Goal: Use online tool/utility: Utilize a website feature to perform a specific function

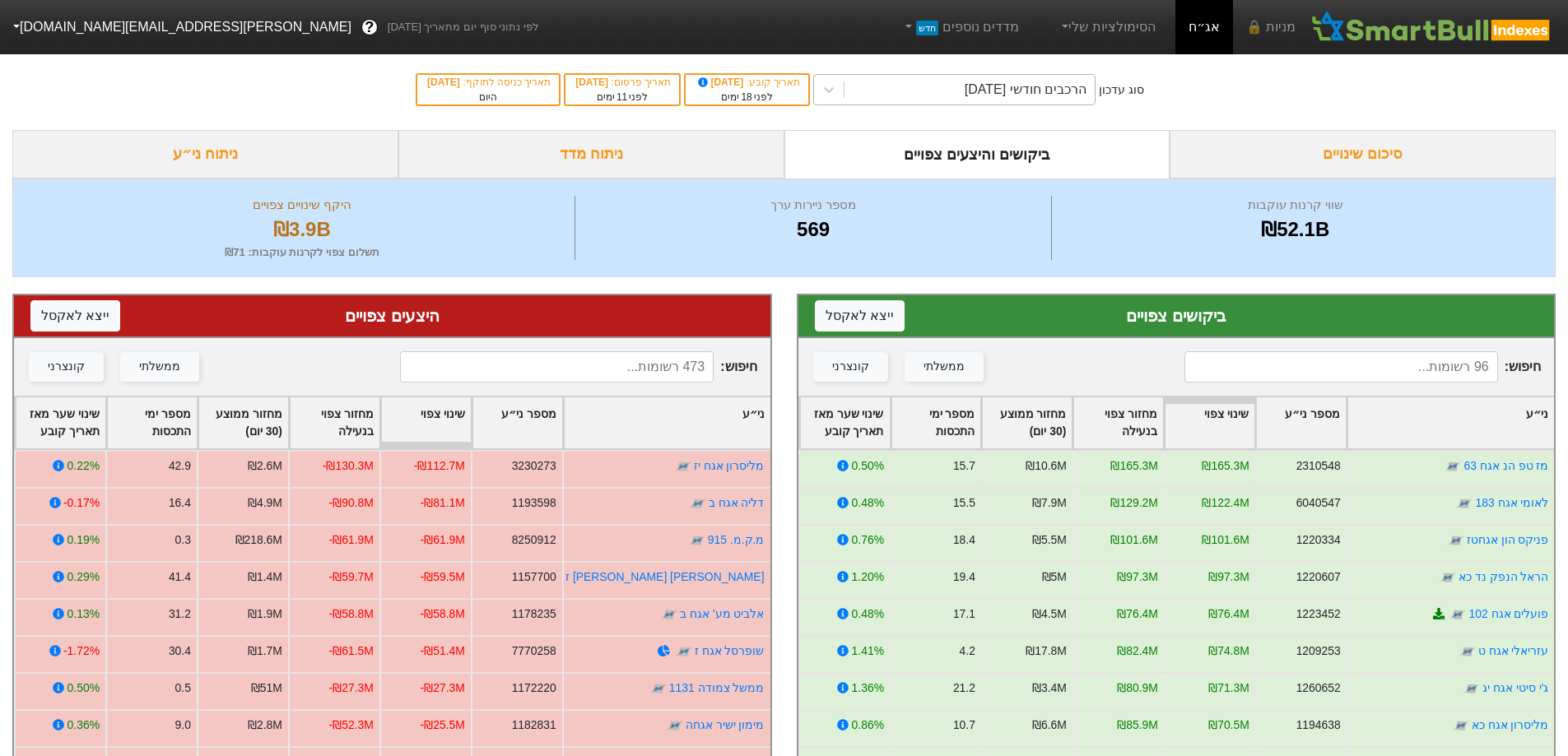
click at [1059, 99] on div "הרכבים חודשי [DATE]" at bounding box center [1026, 89] width 122 height 20
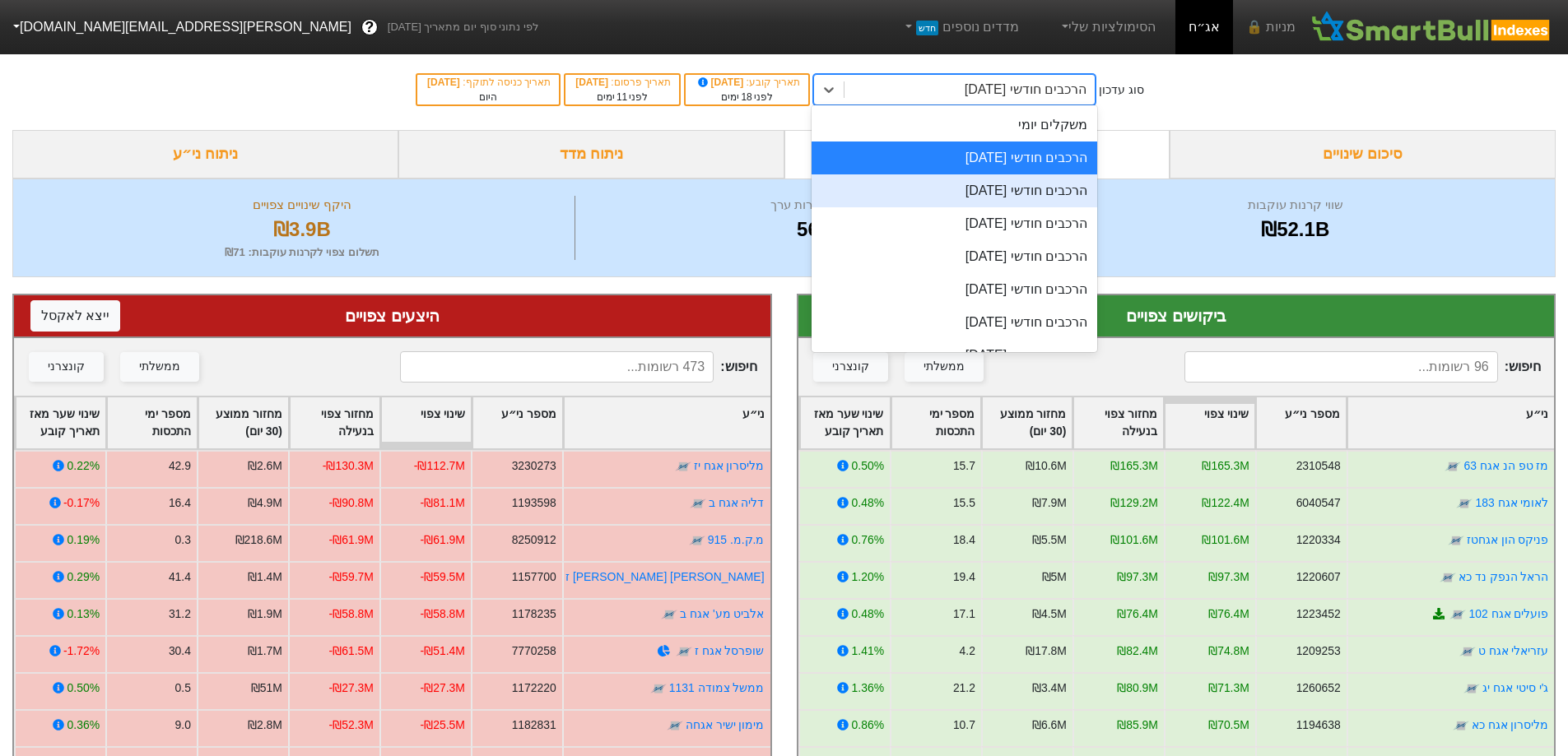
click at [1027, 175] on div "הרכבים חודשי [DATE]" at bounding box center [954, 191] width 286 height 33
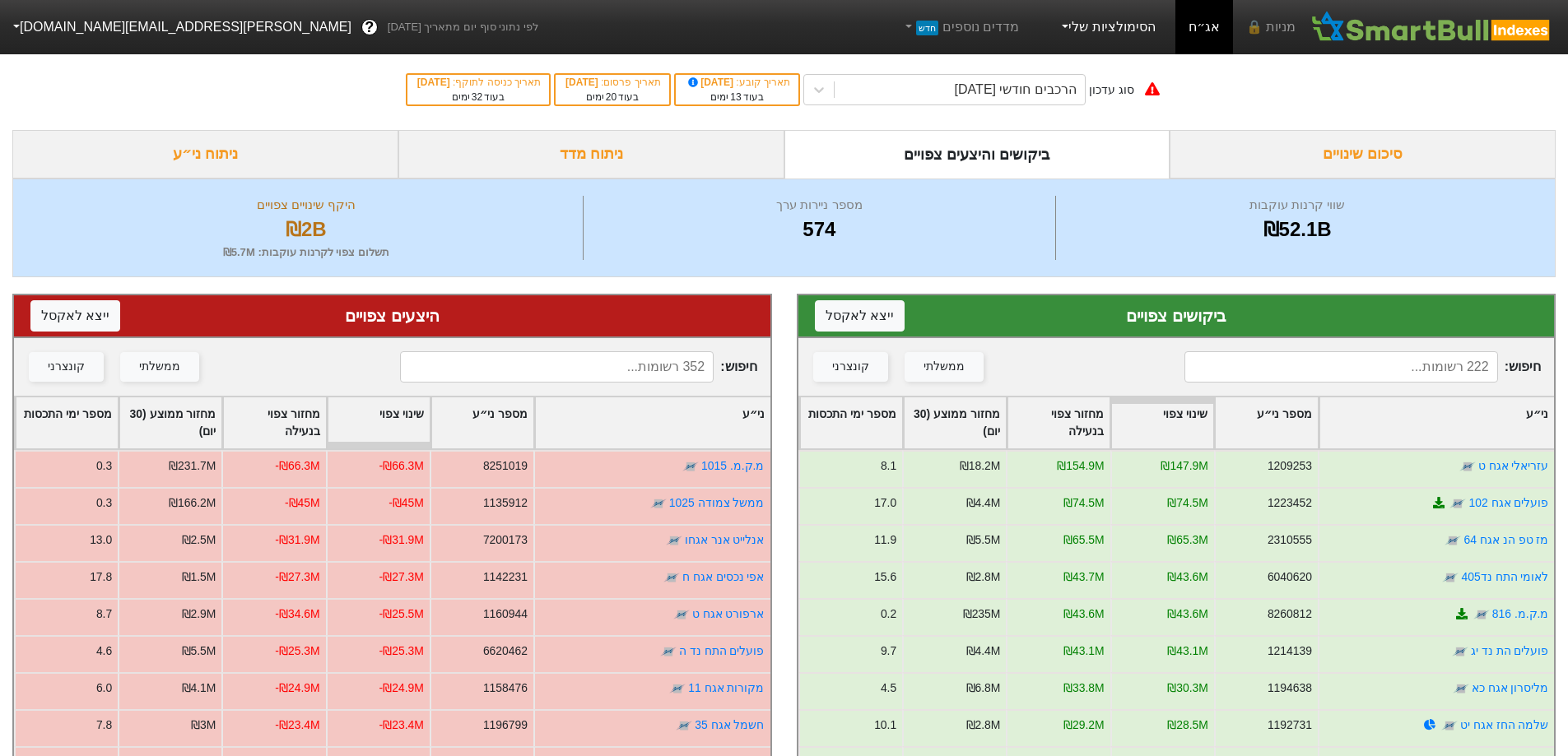
click at [1111, 36] on link "הסימולציות שלי" at bounding box center [1106, 26] width 110 height 33
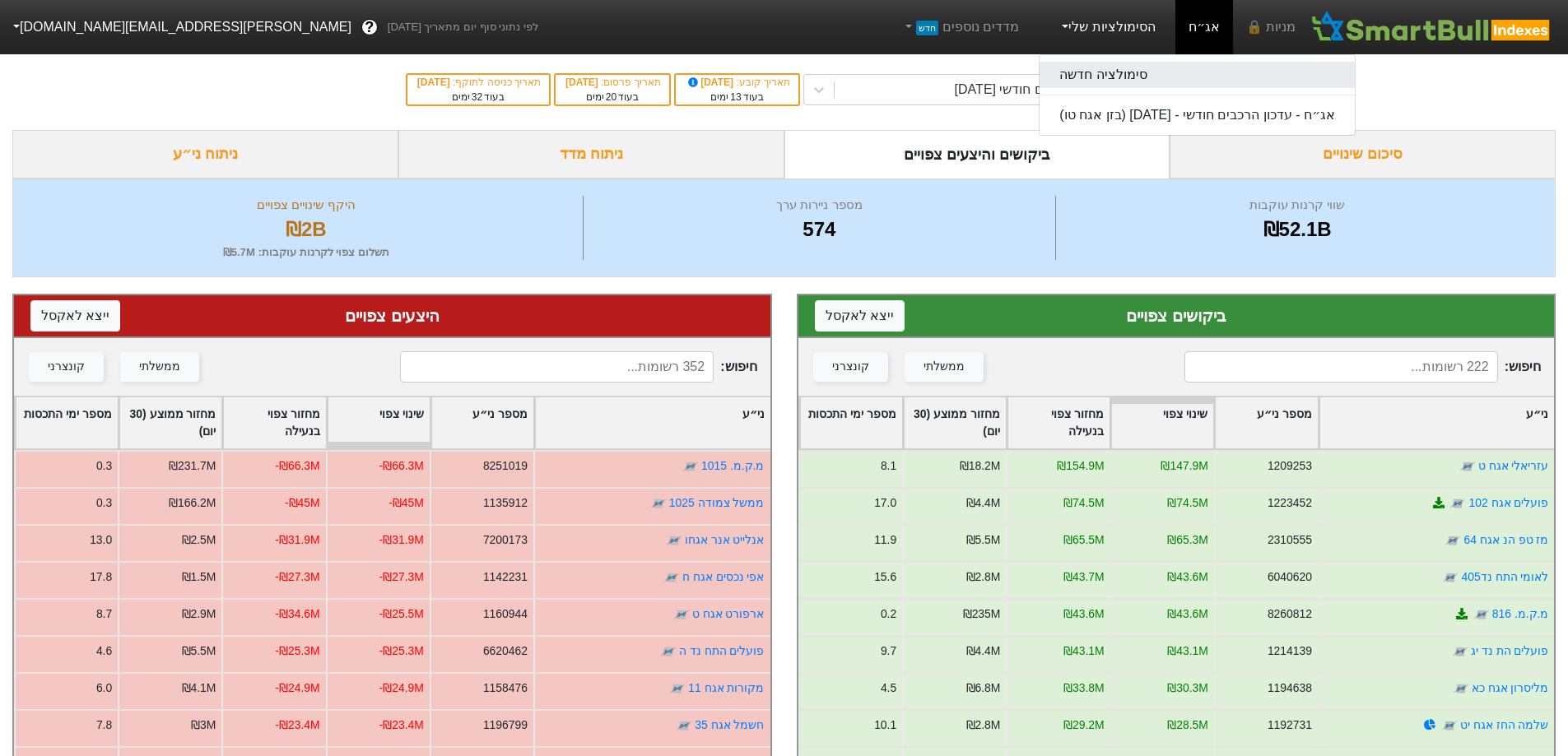
click at [1101, 67] on link "סימולציה חדשה" at bounding box center [1197, 75] width 315 height 26
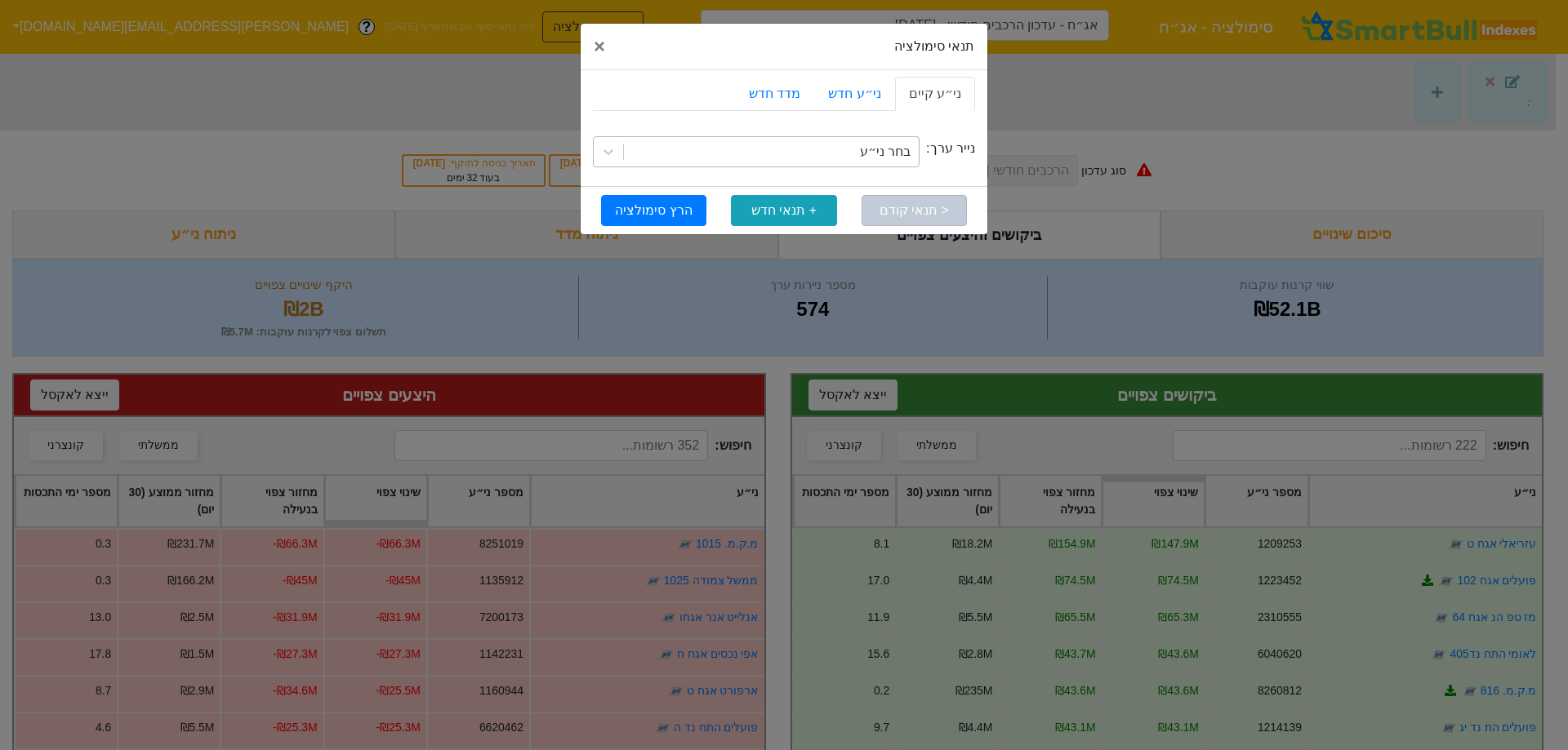
click at [860, 155] on div "בחר ני״ע" at bounding box center [771, 152] width 295 height 30
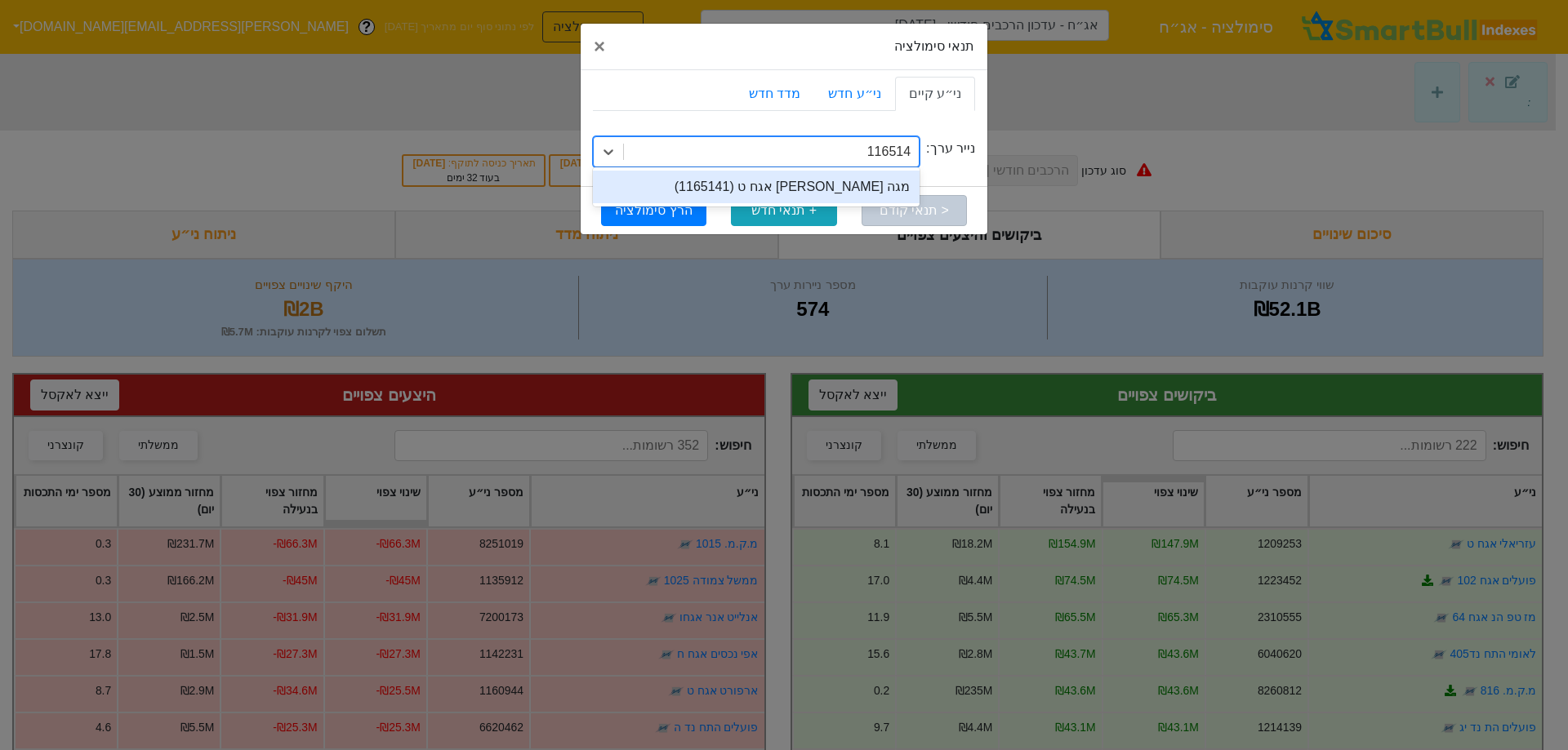
type input "1165141"
click at [853, 180] on div "מגה [PERSON_NAME] אגח ט (1165141)" at bounding box center [756, 187] width 326 height 33
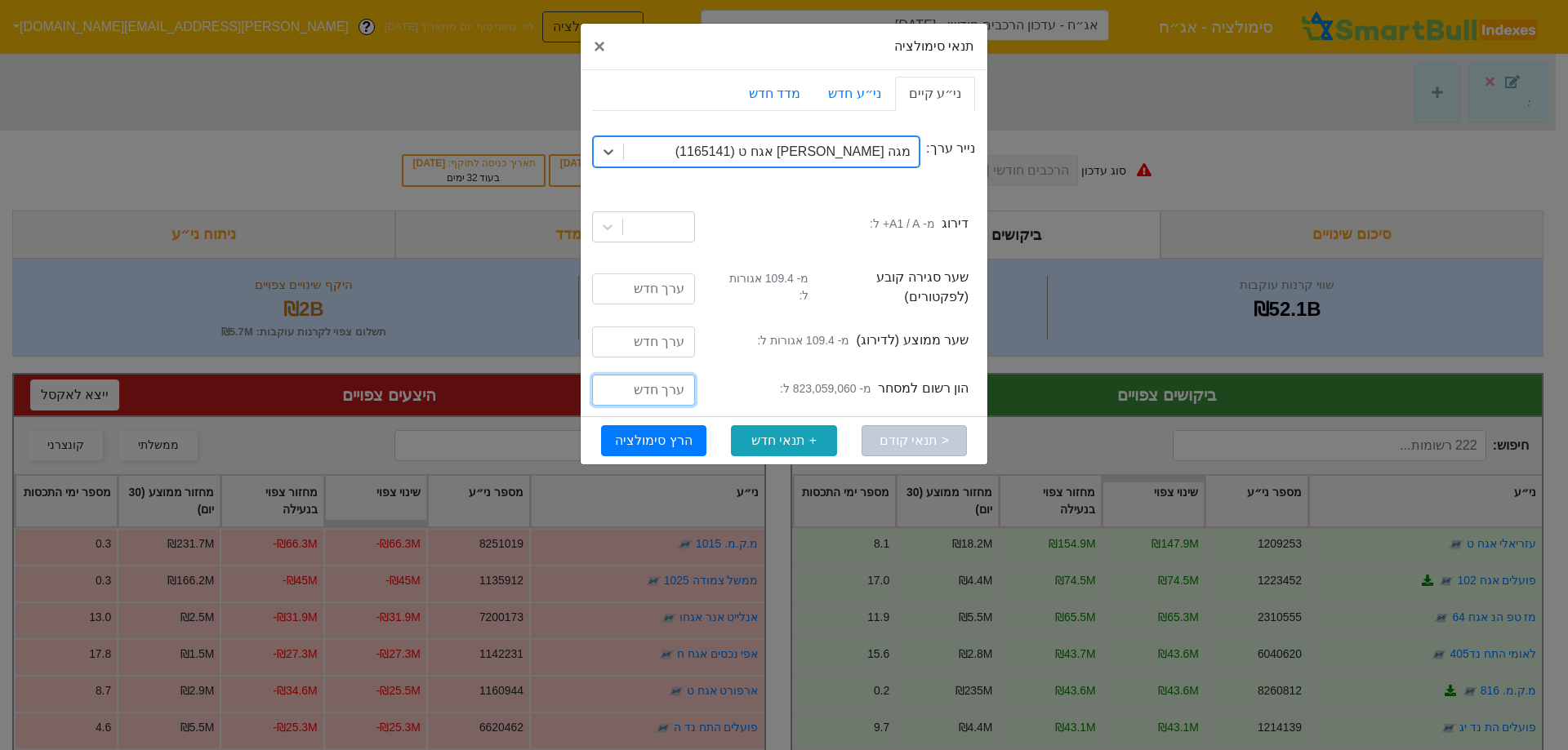
click at [662, 386] on input "number" at bounding box center [644, 390] width 103 height 31
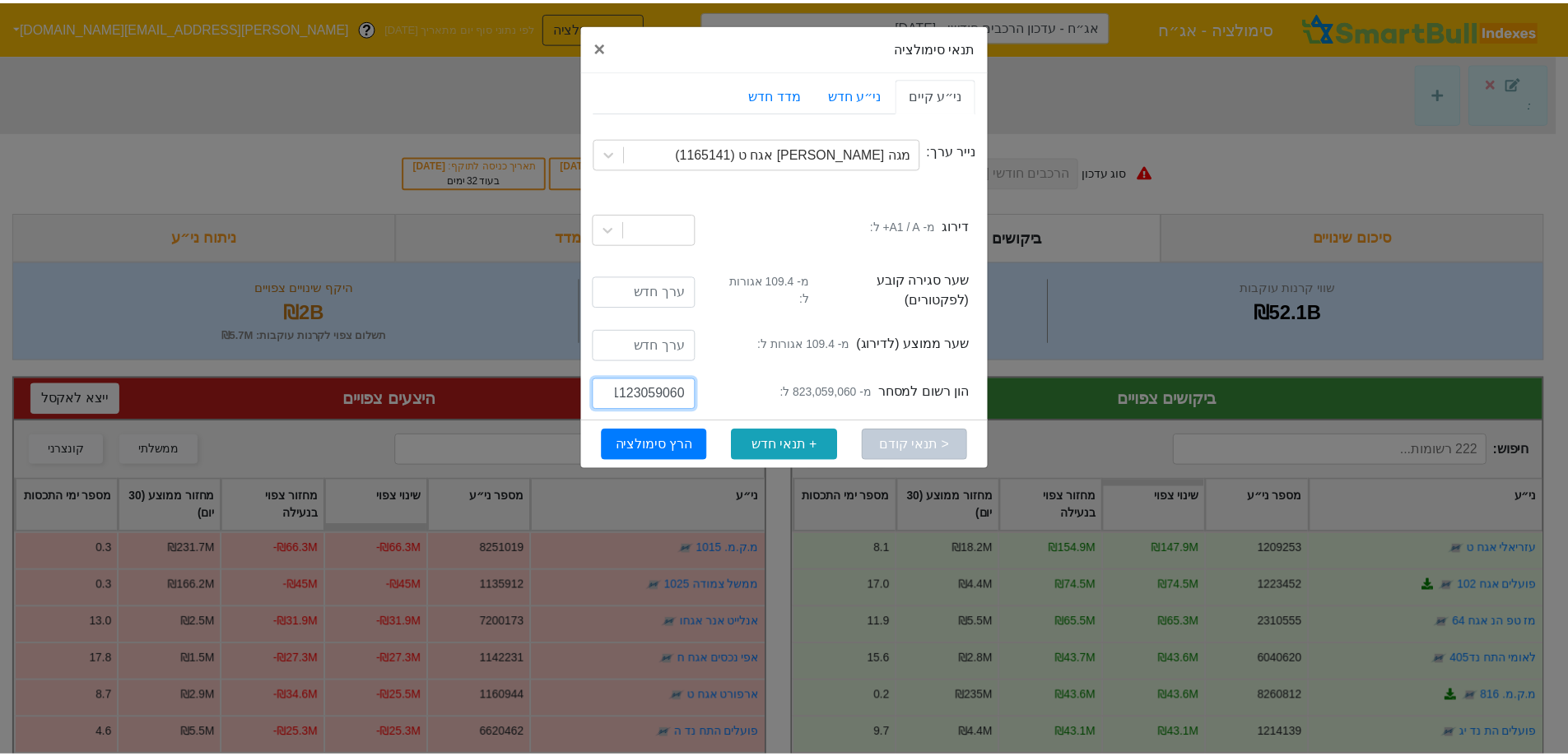
scroll to position [0, -2]
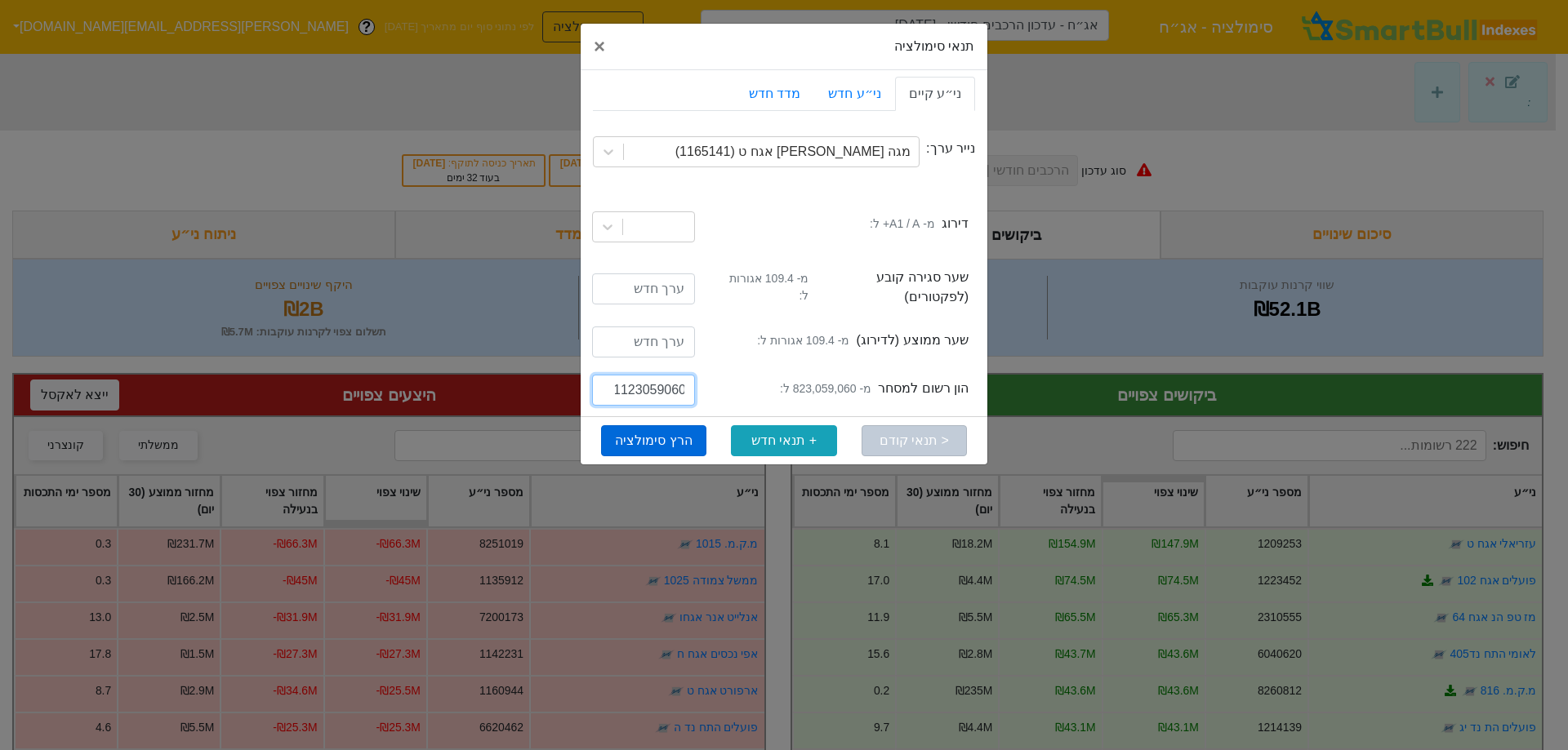
type input "1123059060"
click at [660, 425] on button "הרץ סימולציה" at bounding box center [653, 440] width 105 height 31
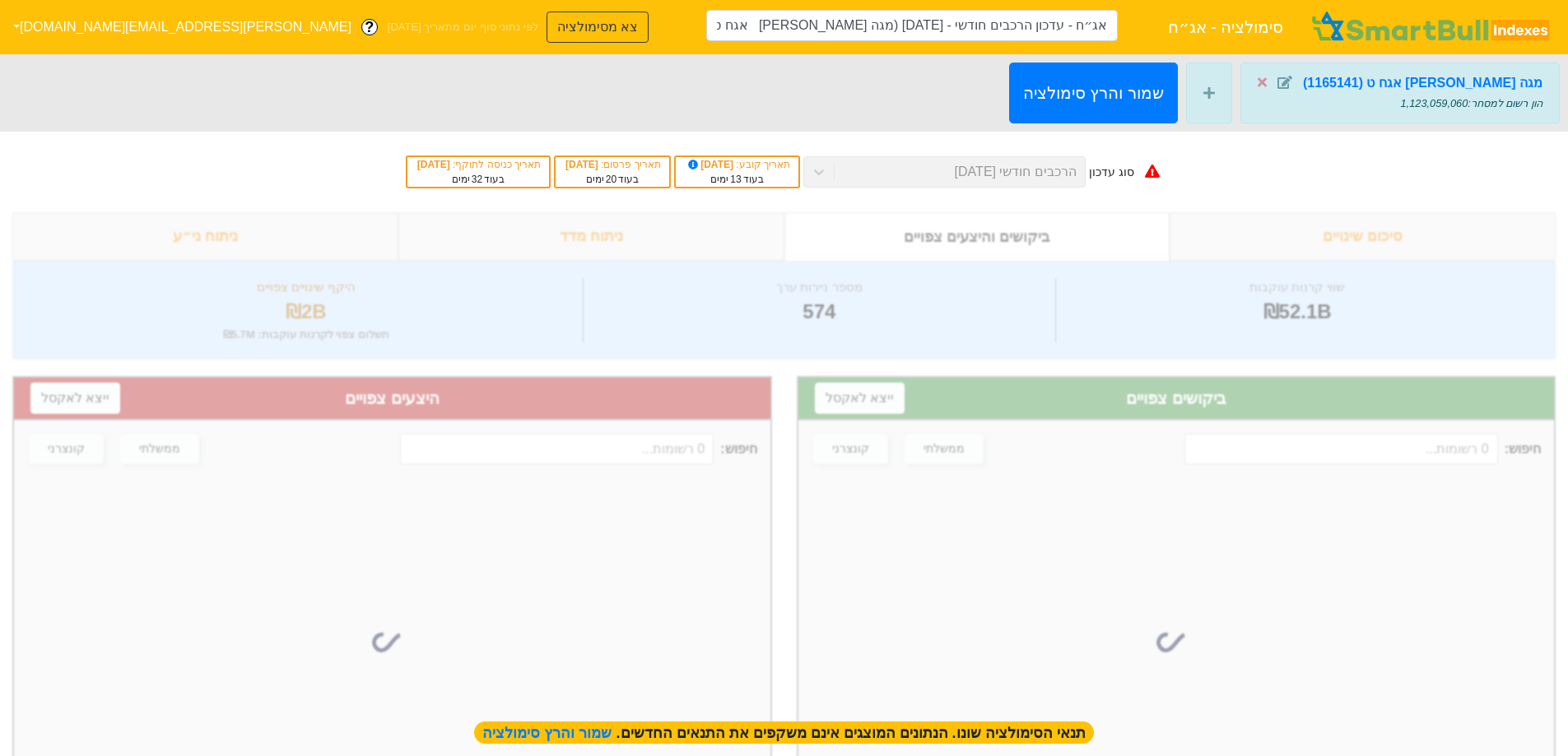
type input "אג״ח - עדכון הרכבים חודשי - [DATE] (מגה [PERSON_NAME] אגח ט)"
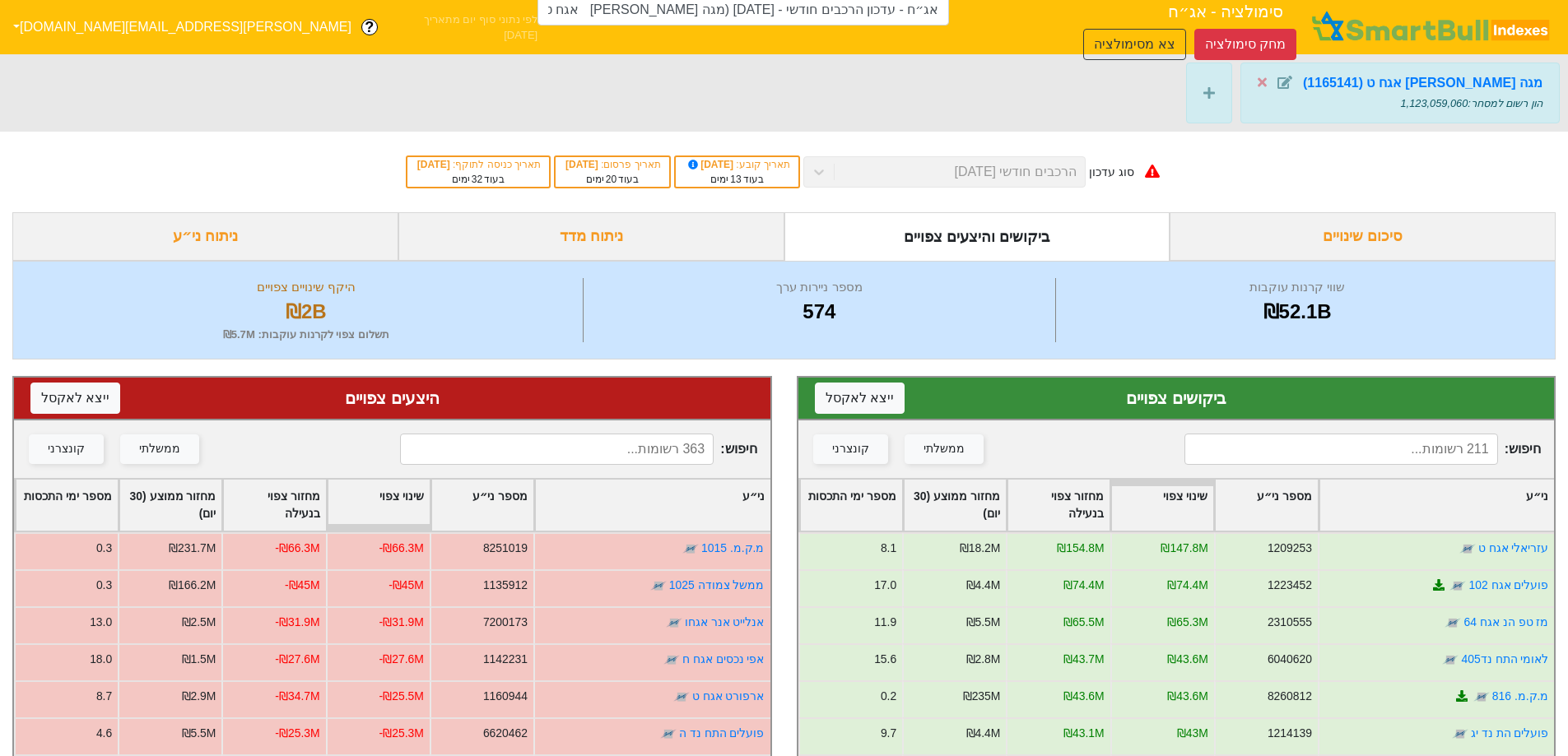
click at [1341, 451] on input at bounding box center [1341, 449] width 314 height 31
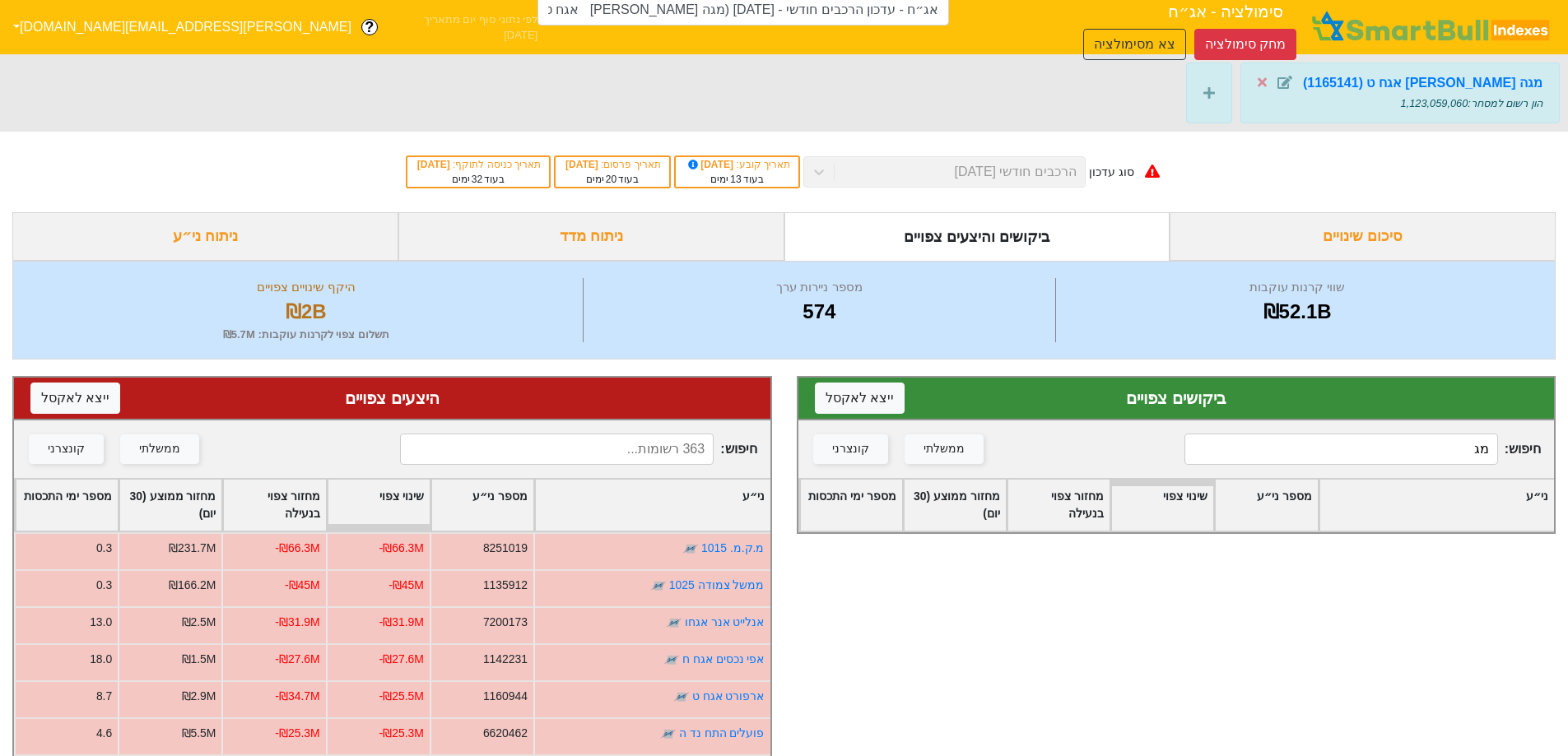
type input "מ"
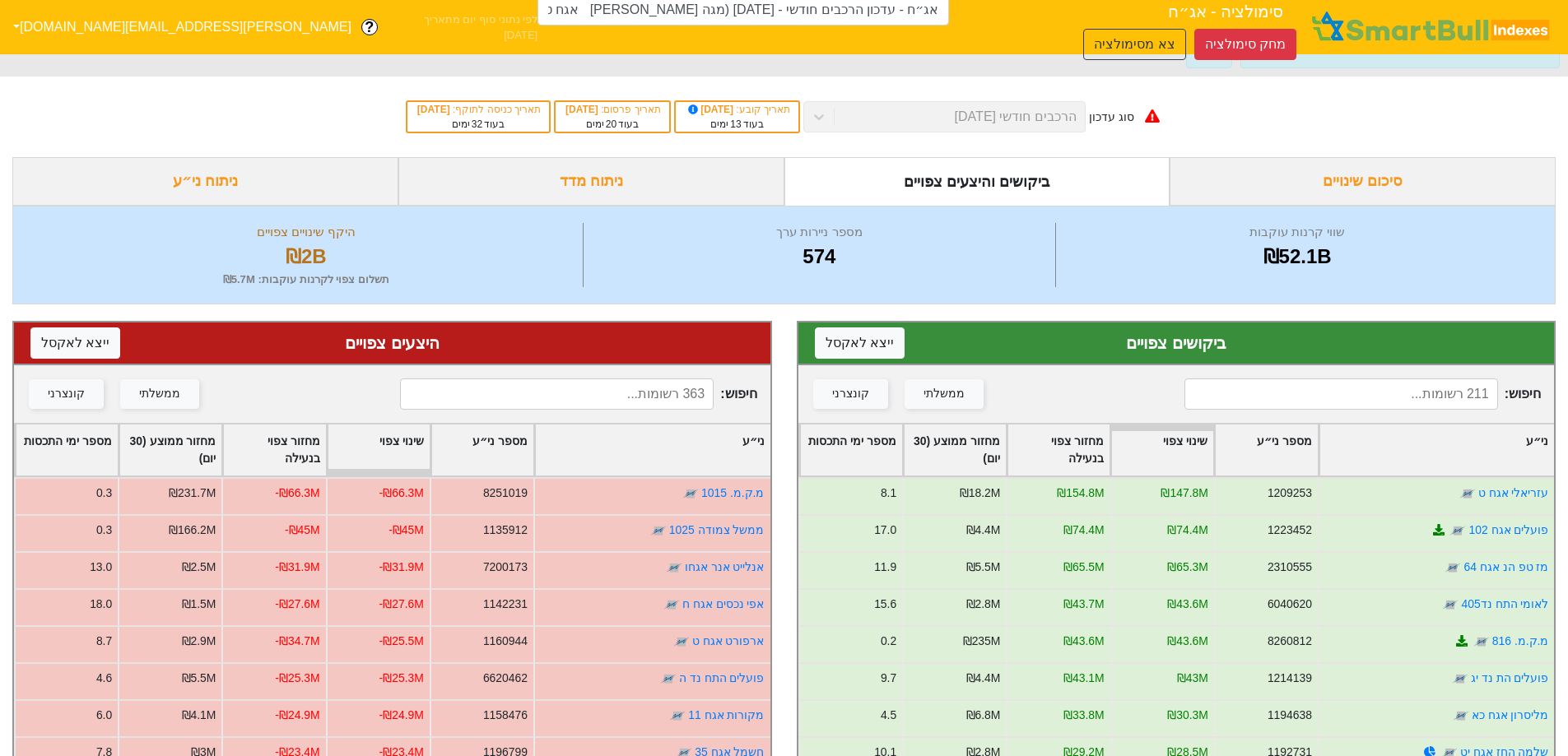
scroll to position [83, 0]
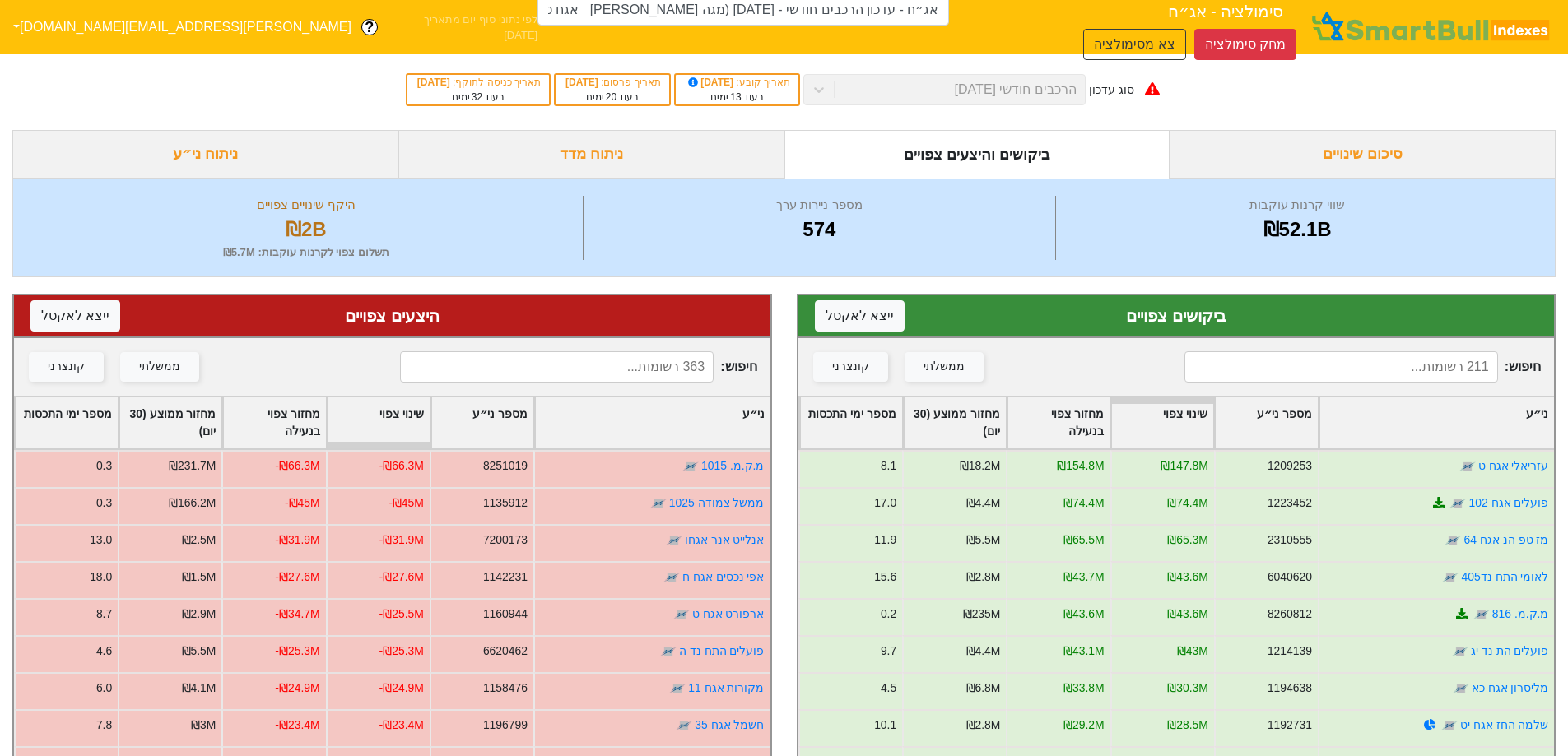
click at [1335, 379] on input at bounding box center [1341, 367] width 314 height 31
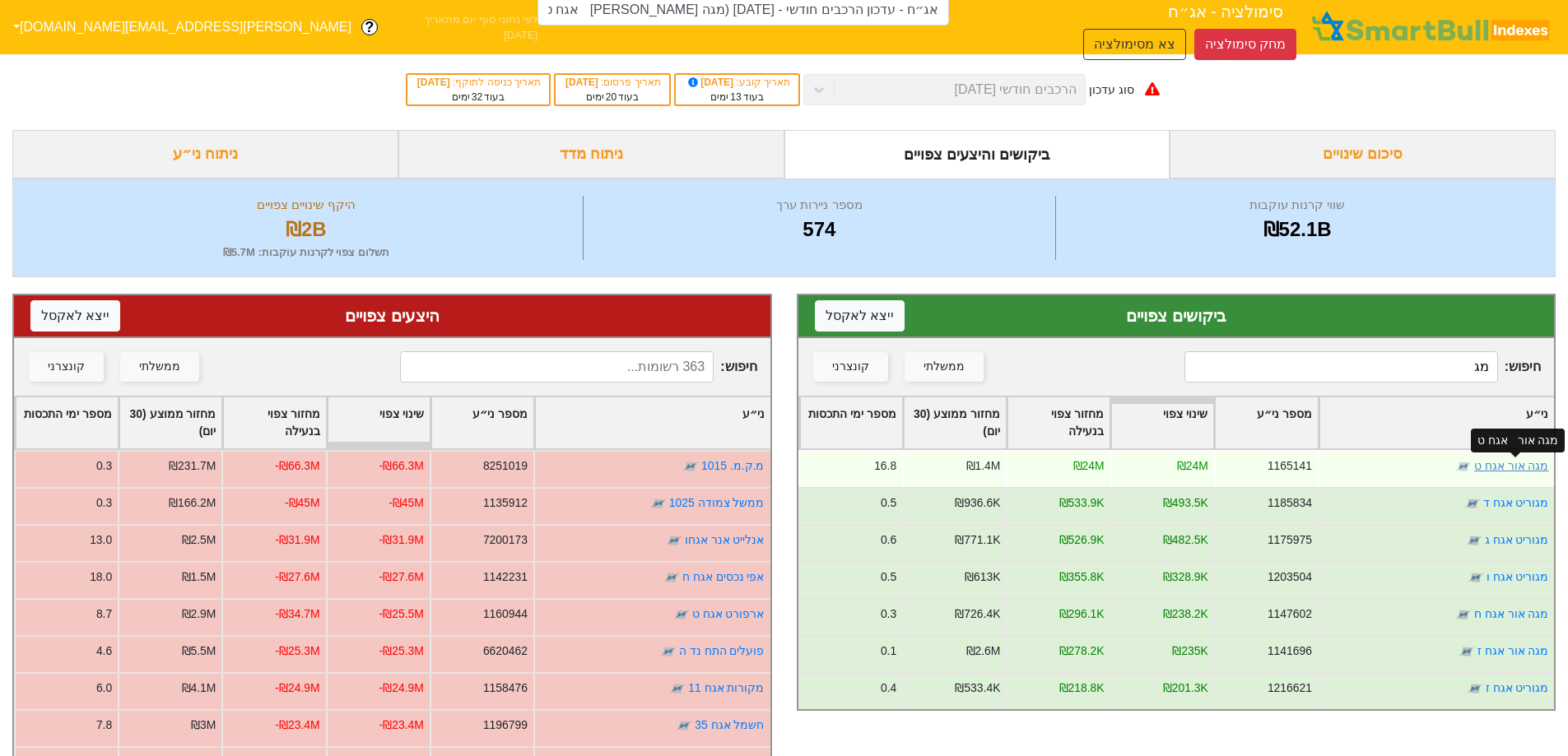
type input "מג"
click at [1541, 465] on link "מגה אור אגח ט" at bounding box center [1511, 465] width 75 height 13
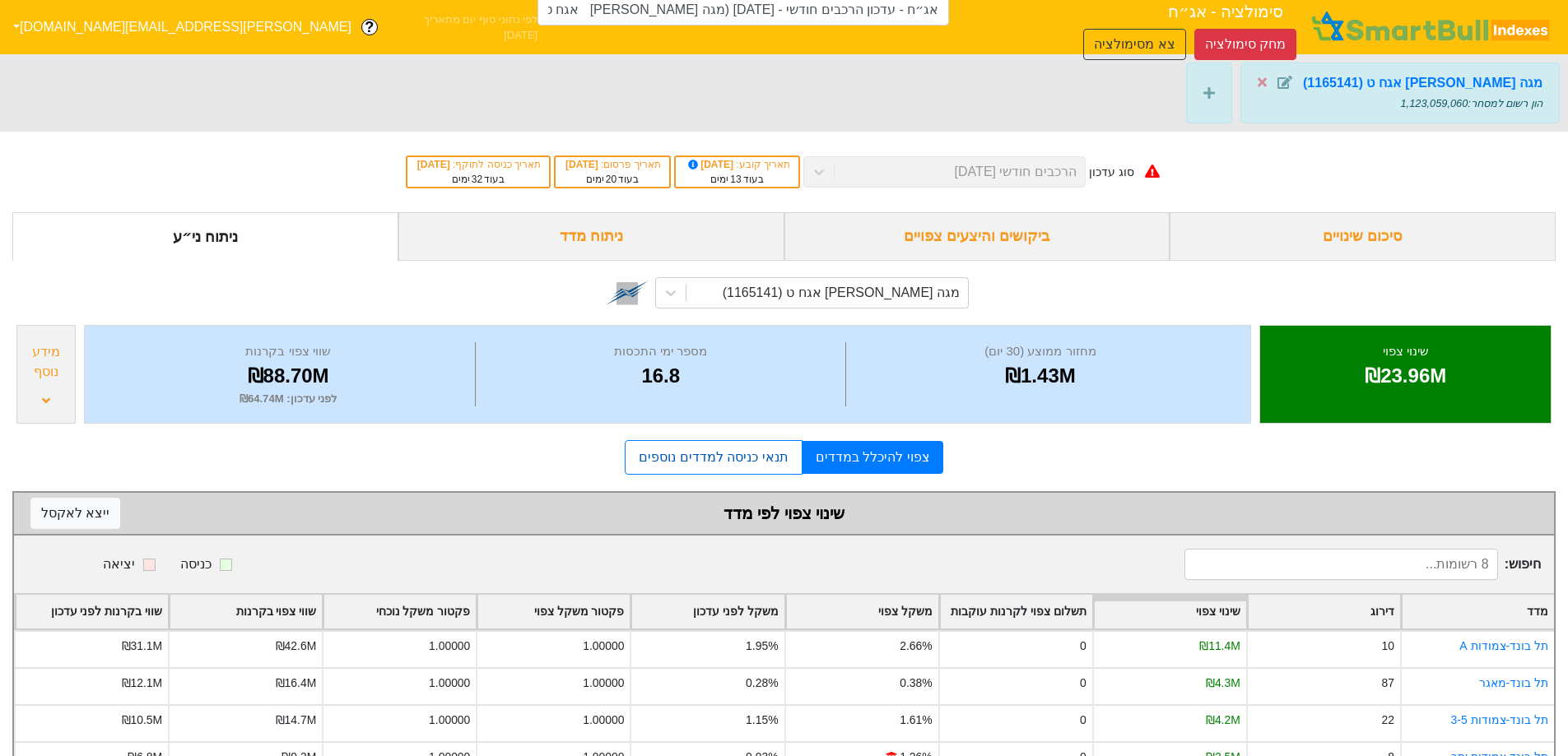
click at [703, 451] on link "תנאי כניסה למדדים נוספים" at bounding box center [713, 457] width 177 height 35
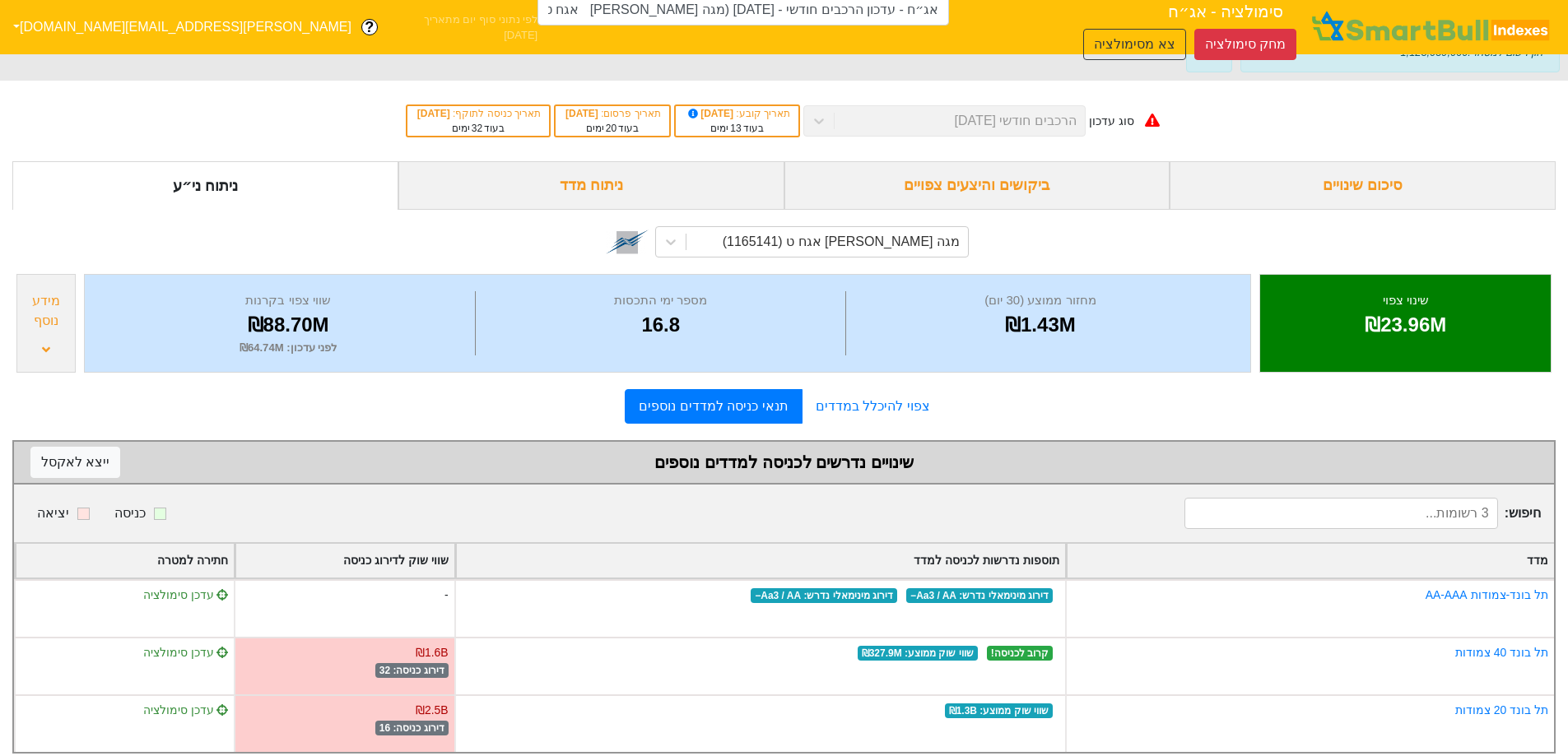
scroll to position [77, 0]
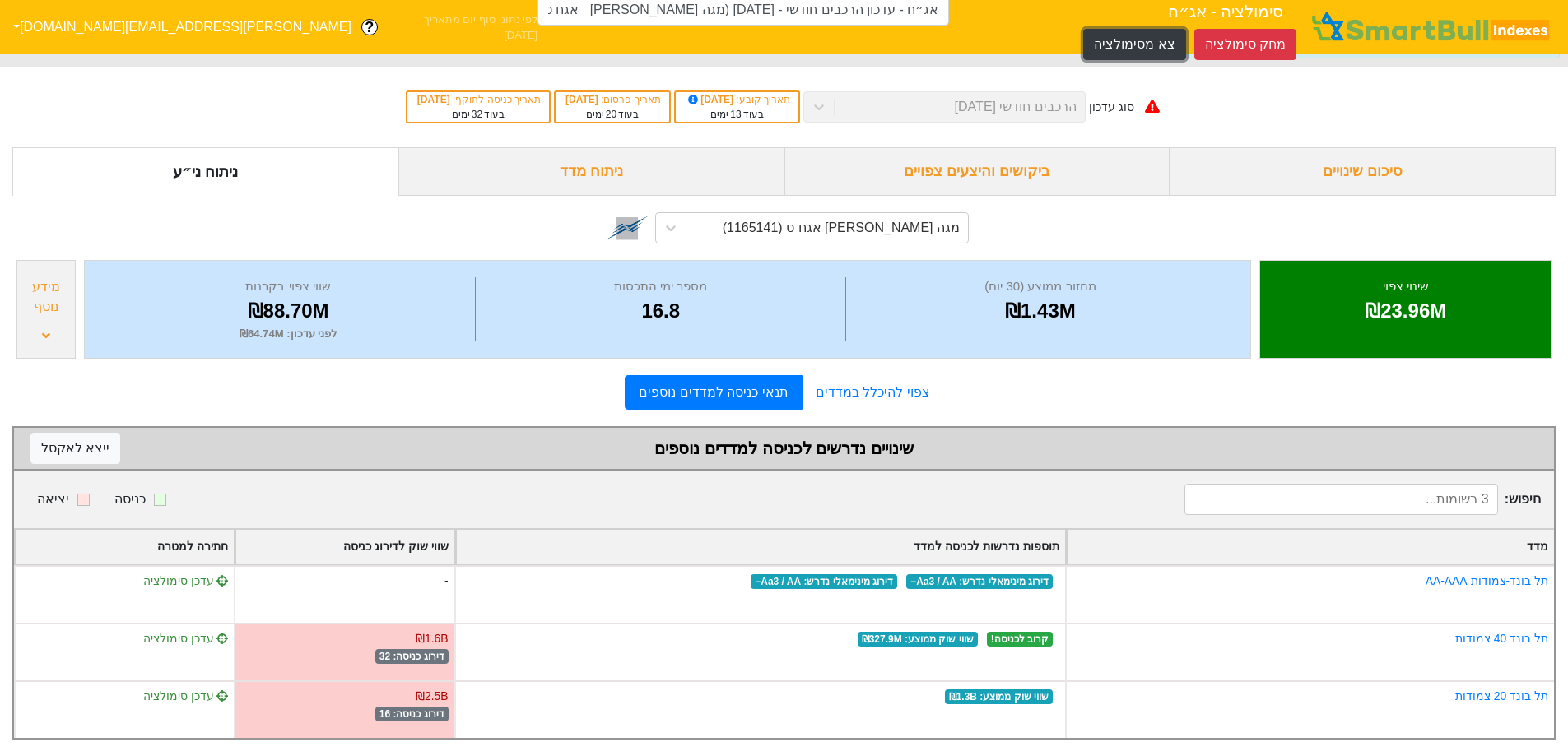
click at [1083, 35] on button "צא מסימולציה" at bounding box center [1134, 44] width 102 height 31
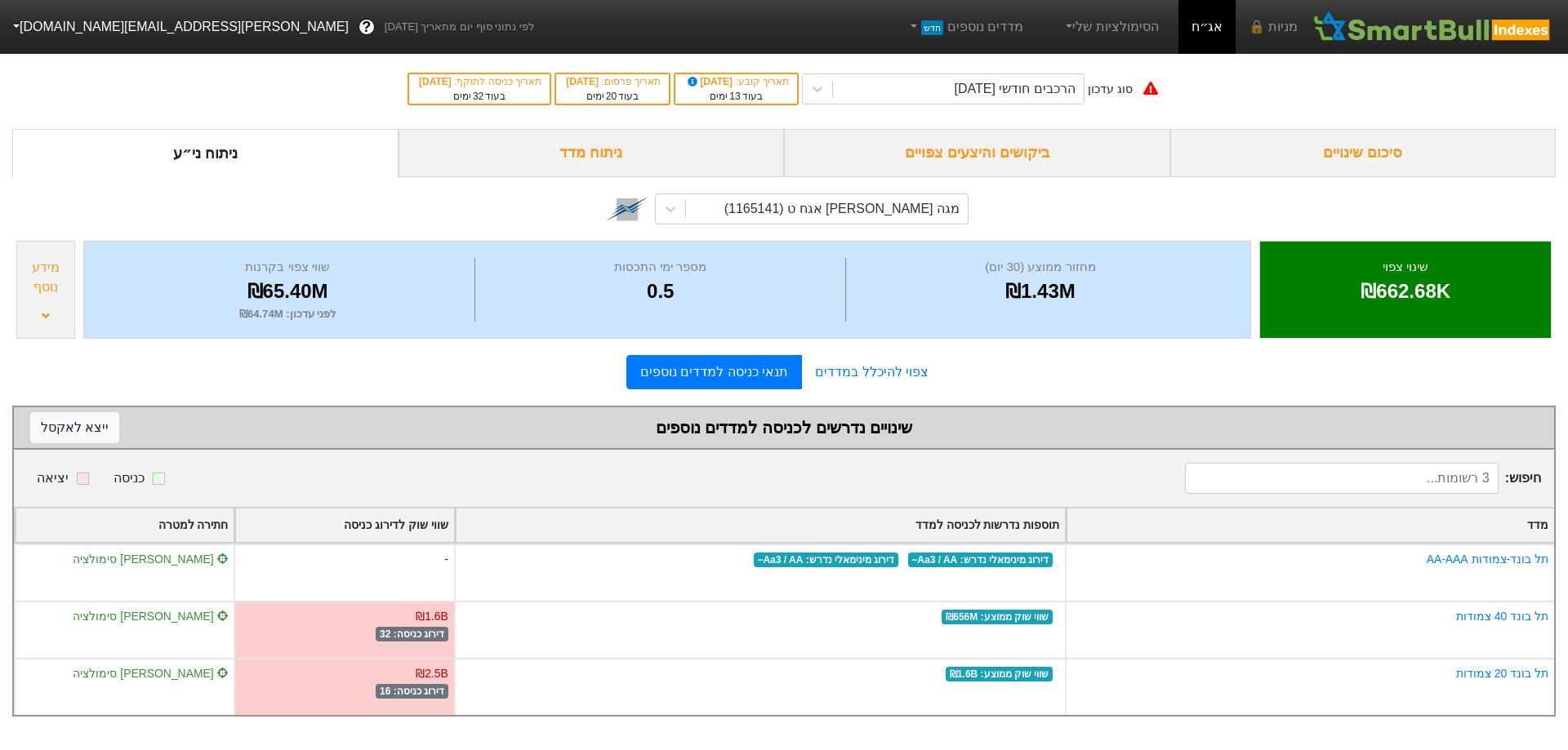
click at [1019, 139] on div "ביקושים והיצעים צפויים" at bounding box center [977, 153] width 386 height 49
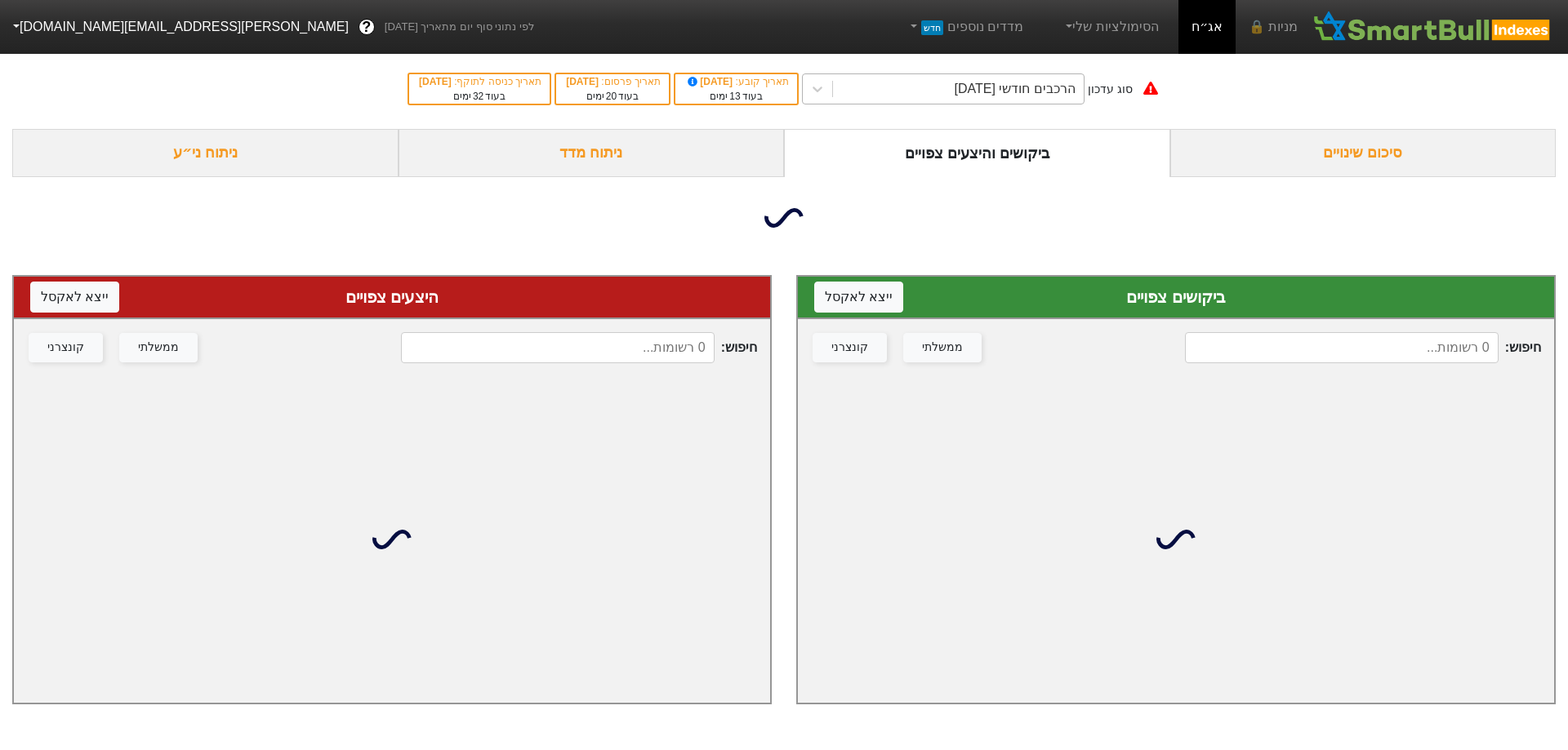
click at [1040, 87] on div "הרכבים חודשי [DATE]" at bounding box center [1014, 89] width 121 height 20
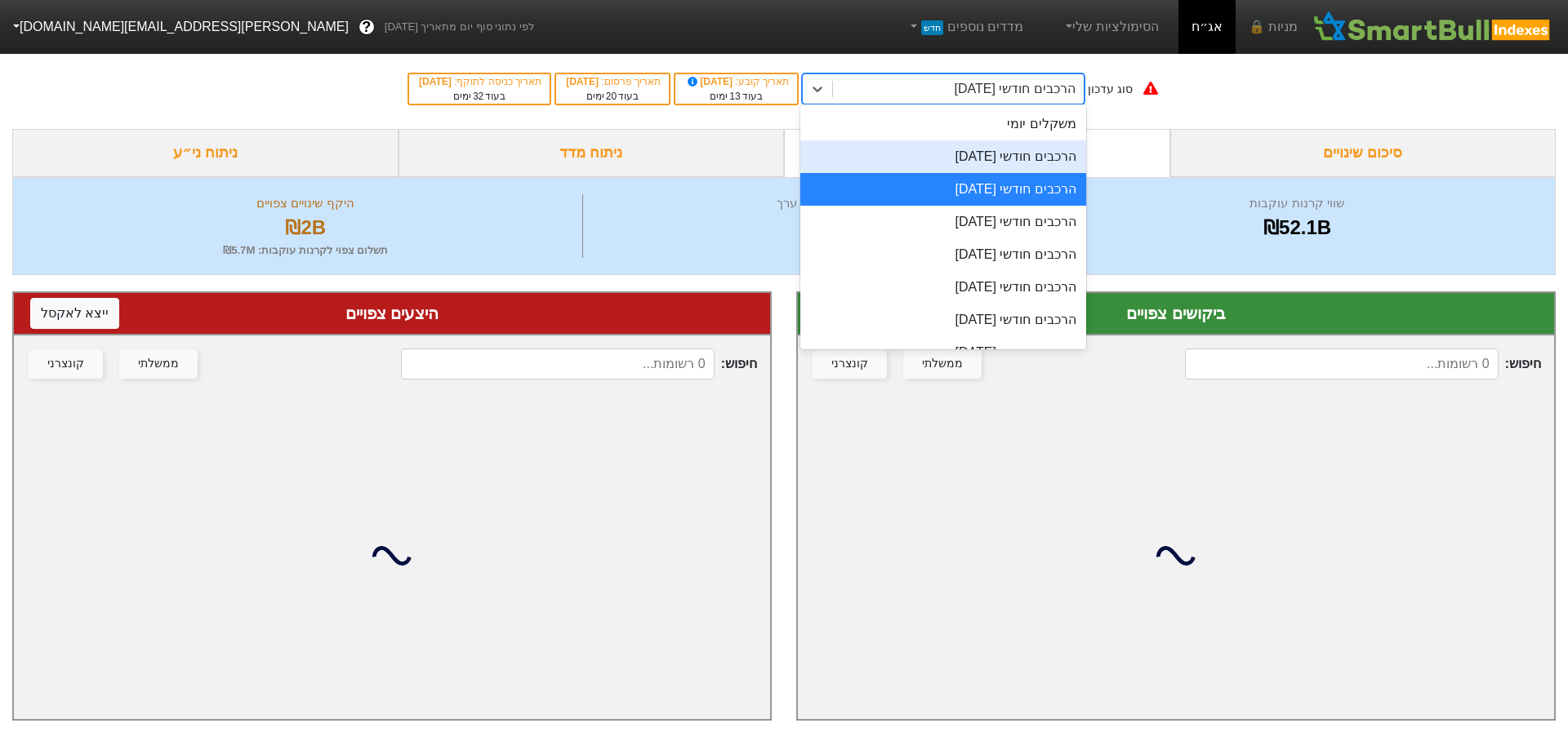
click at [1032, 144] on div "הרכבים חודשי [DATE]" at bounding box center [943, 157] width 285 height 33
